Goal: Task Accomplishment & Management: Manage account settings

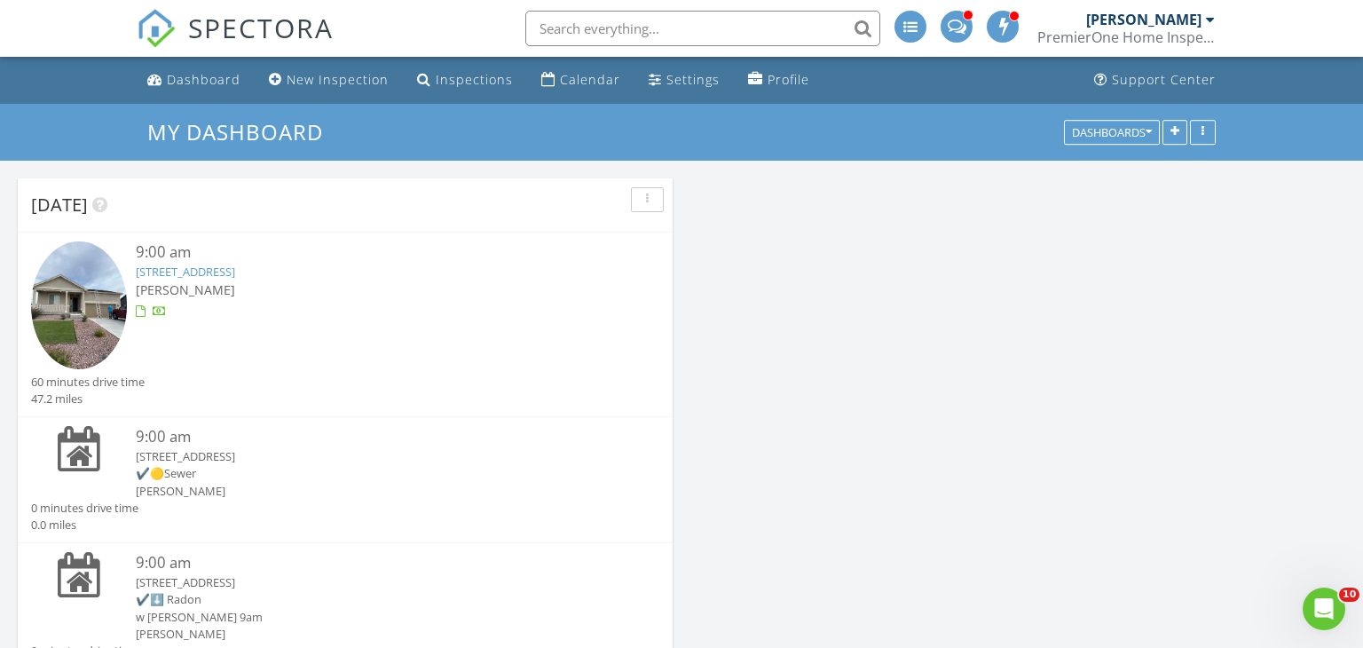
click at [251, 319] on div at bounding box center [371, 312] width 471 height 18
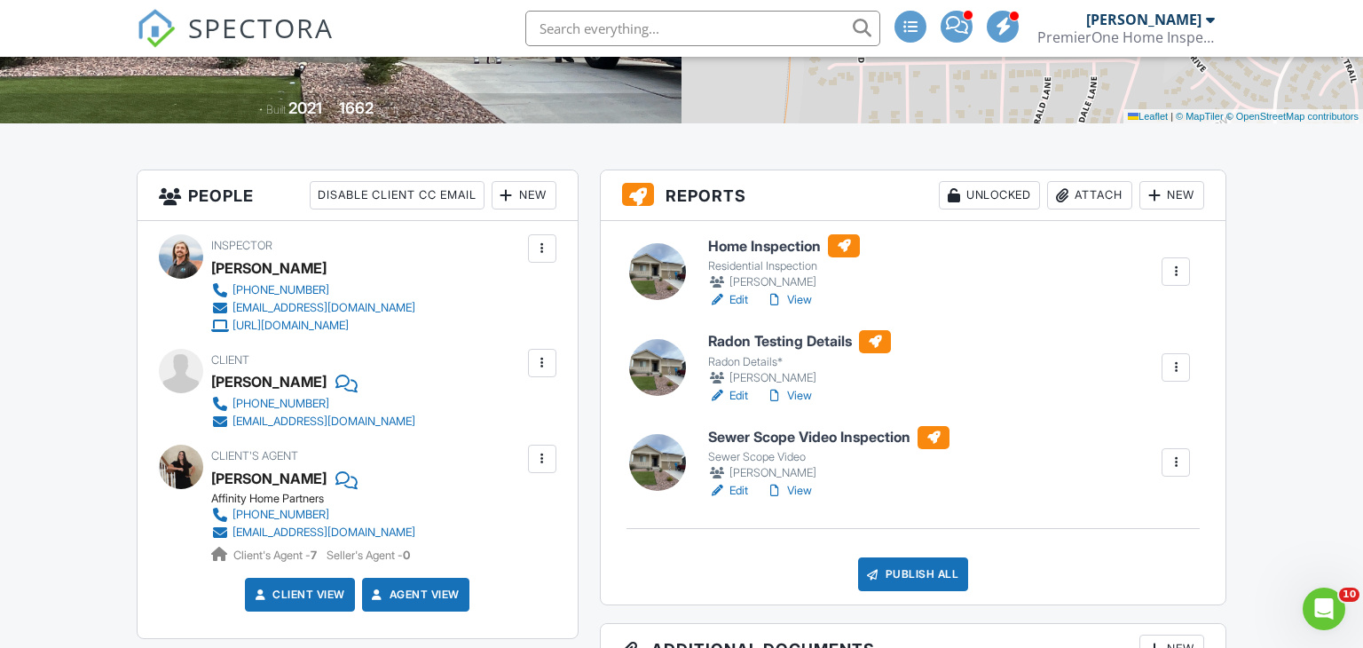
click at [834, 434] on h6 "Sewer Scope Video Inspection" at bounding box center [828, 437] width 241 height 23
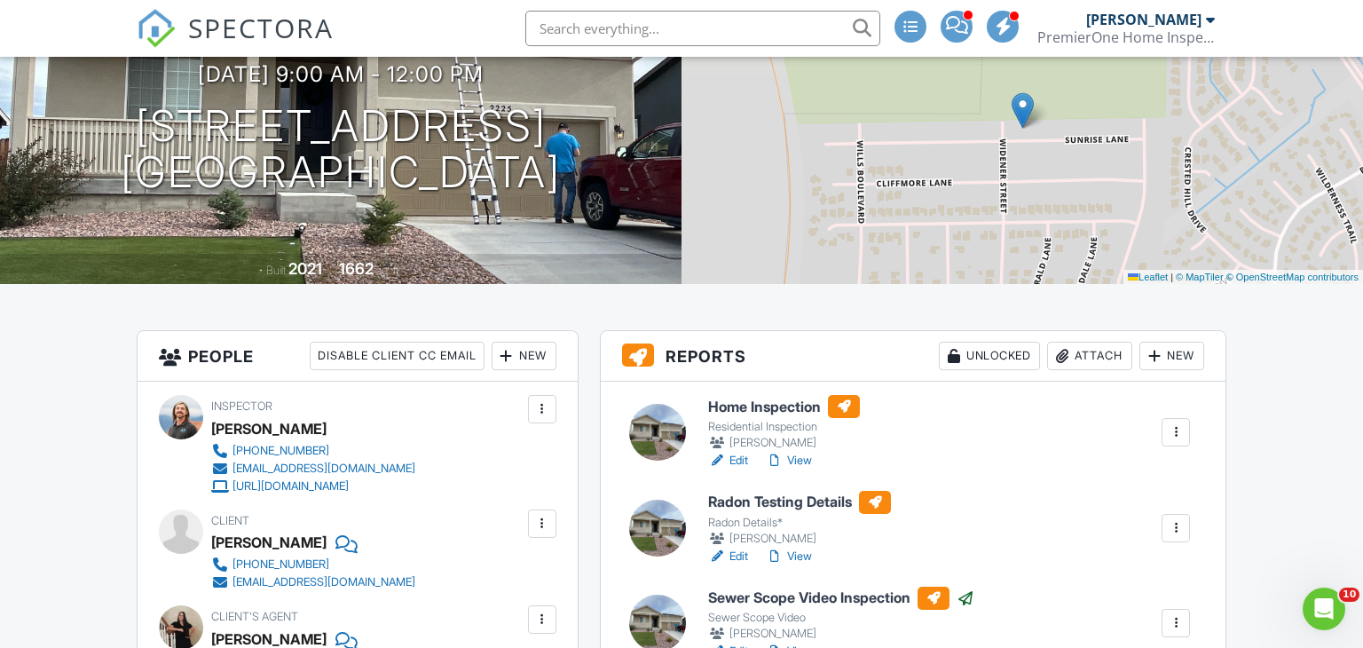
click at [740, 407] on h6 "Home Inspection" at bounding box center [784, 406] width 152 height 23
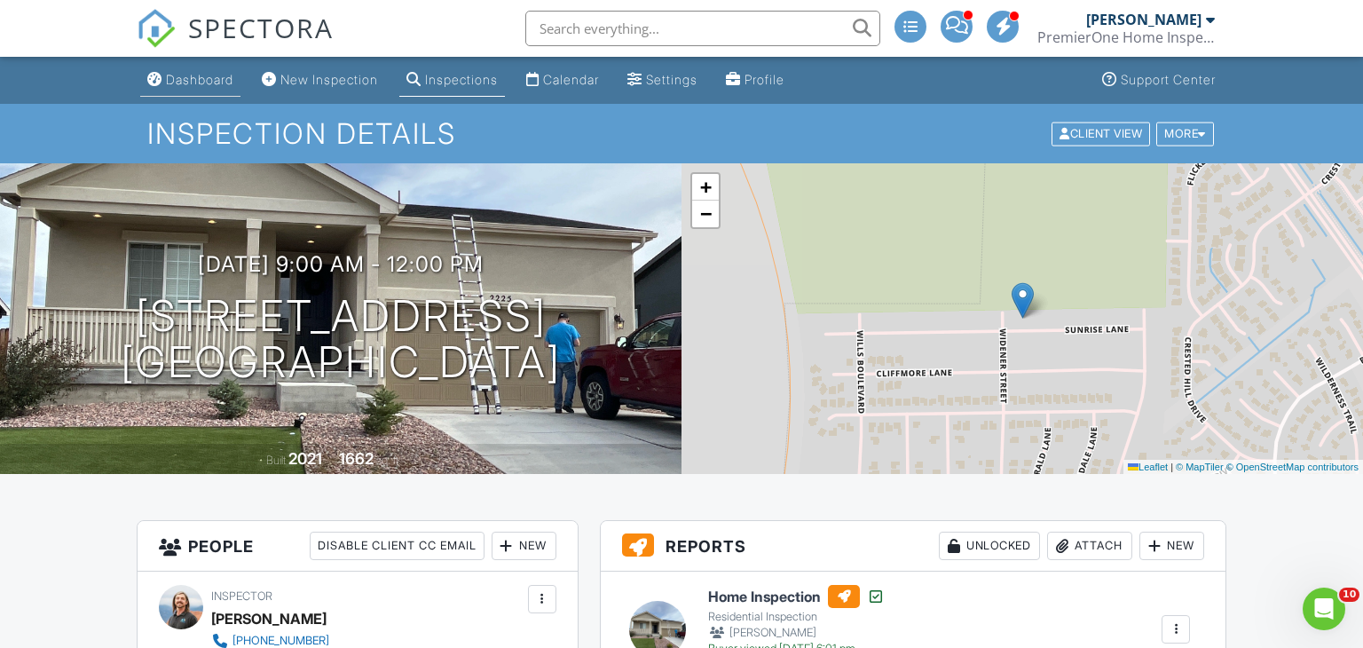
click at [208, 75] on div "Dashboard" at bounding box center [199, 79] width 67 height 15
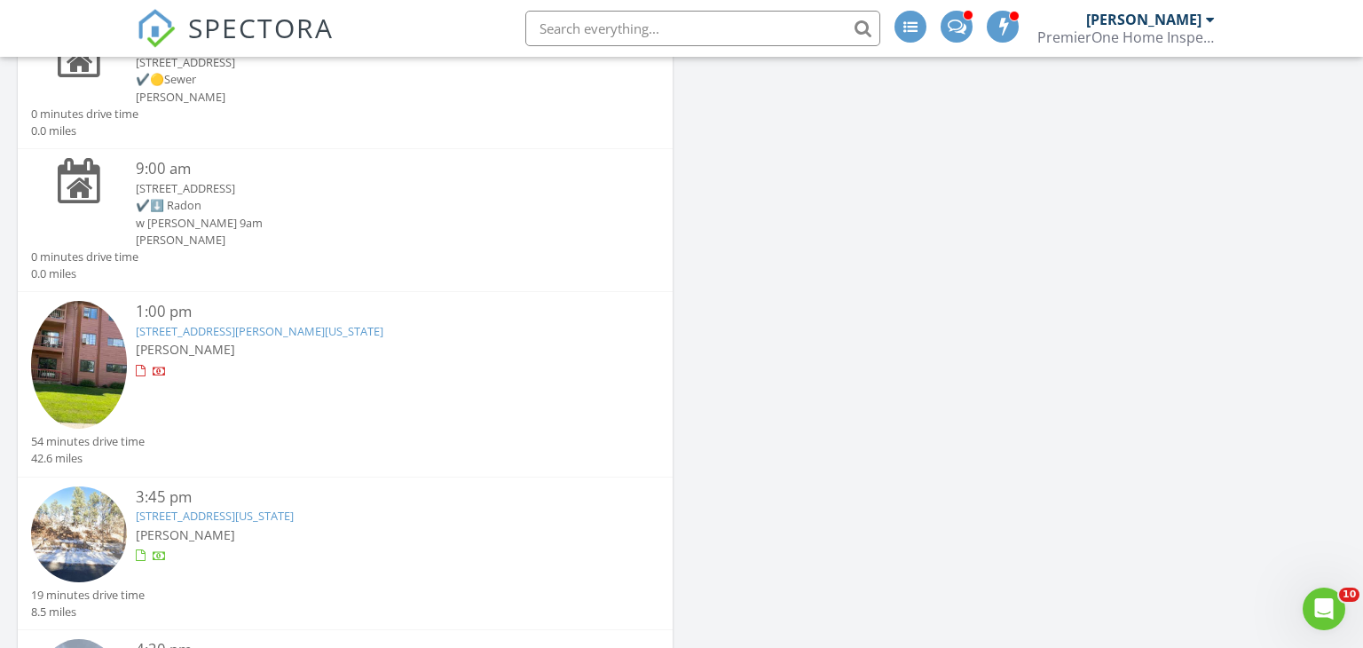
scroll to position [397, 0]
click at [303, 381] on div "1:00 pm [STREET_ADDRESS][PERSON_NAME][US_STATE] [PERSON_NAME]" at bounding box center [371, 364] width 471 height 132
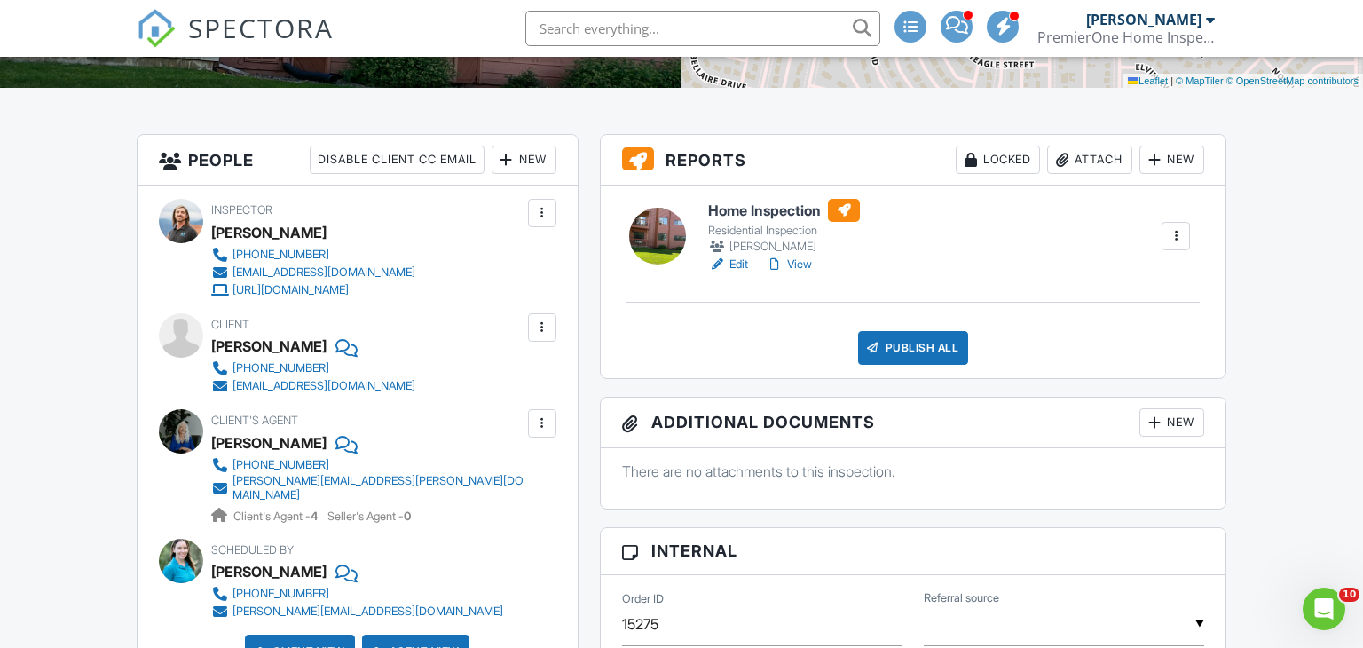
click at [761, 206] on h6 "Home Inspection" at bounding box center [784, 210] width 152 height 23
